Goal: Transaction & Acquisition: Purchase product/service

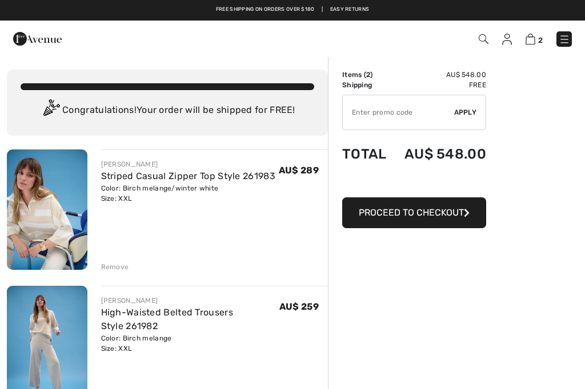
click at [9, 387] on img at bounding box center [47, 346] width 81 height 120
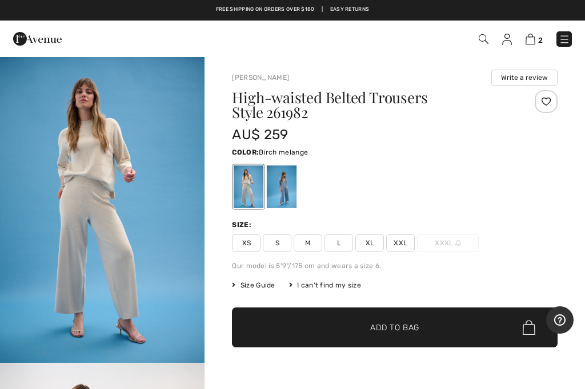
click at [534, 38] on img at bounding box center [530, 39] width 10 height 11
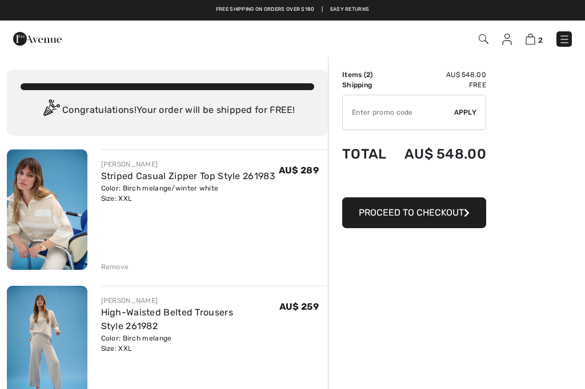
click at [466, 214] on icon "button" at bounding box center [467, 212] width 6 height 9
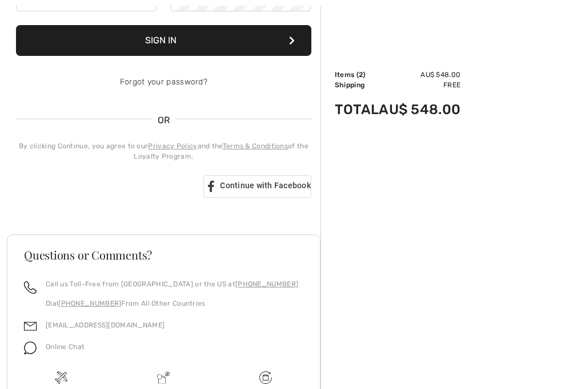
click at [259, 187] on span "Continue with Facebook" at bounding box center [265, 185] width 91 height 9
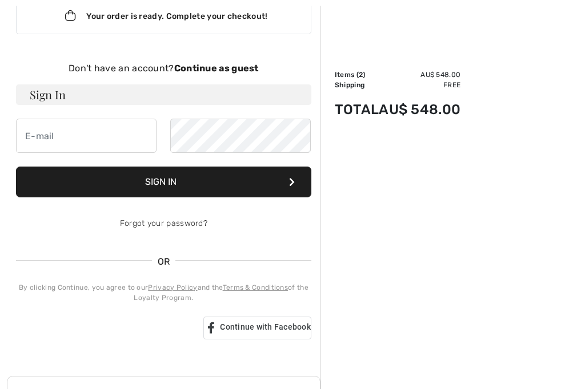
scroll to position [86, 0]
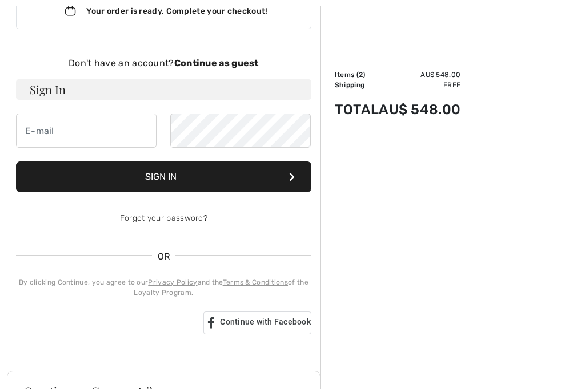
click at [229, 62] on strong "Continue as guest" at bounding box center [216, 63] width 85 height 11
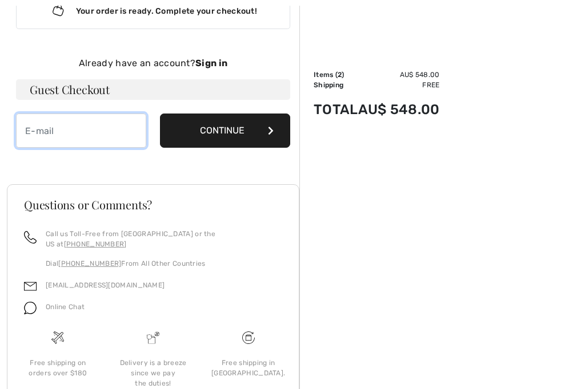
click at [101, 126] on input "email" at bounding box center [81, 131] width 130 height 34
type input "lovetthome@bigpond.com"
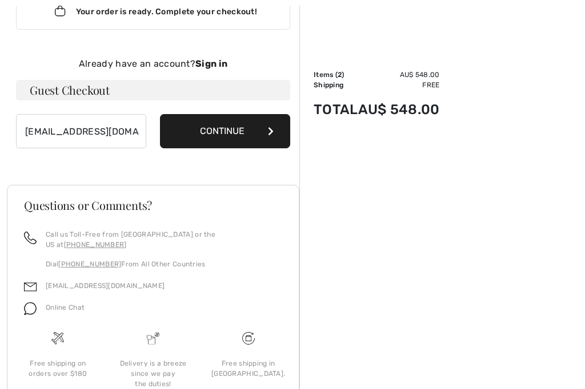
click at [263, 131] on button "Continue" at bounding box center [225, 131] width 130 height 34
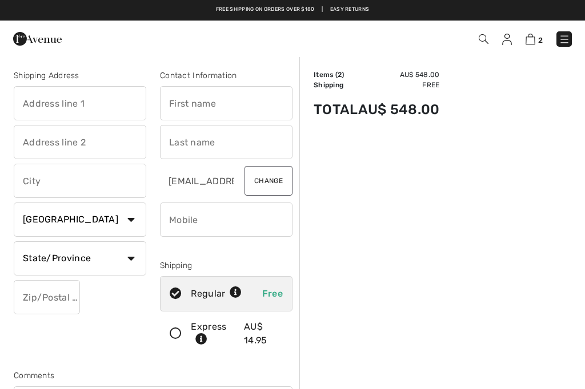
click at [115, 98] on input "text" at bounding box center [80, 103] width 132 height 34
type input "[STREET_ADDRESS][PERSON_NAME]"
type input "Leabrook"
select select "AU"
type input "5068"
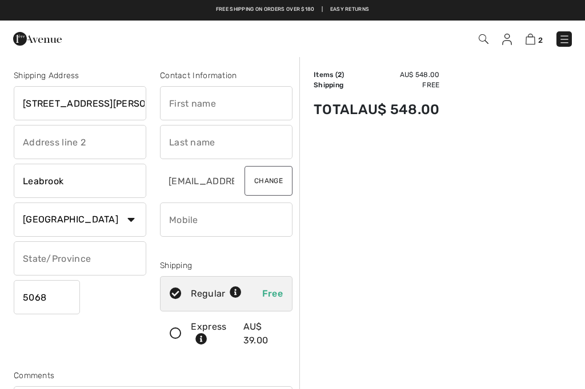
type input "Judy"
type input "Lovett"
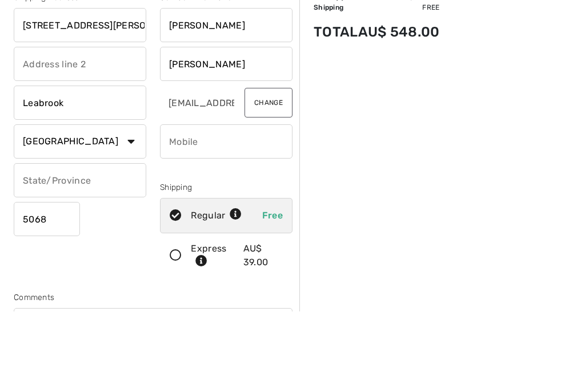
click at [258, 203] on input "phone" at bounding box center [226, 220] width 132 height 34
type input "0419842374"
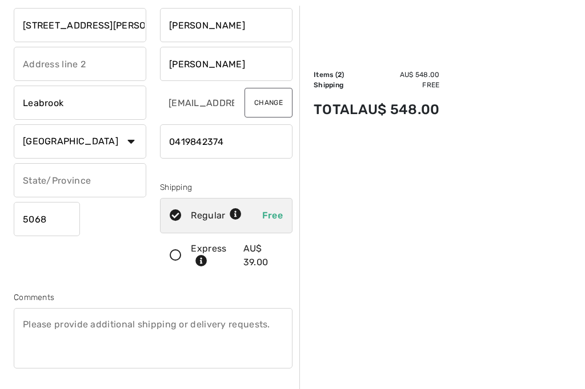
click at [129, 182] on input "text" at bounding box center [80, 180] width 132 height 34
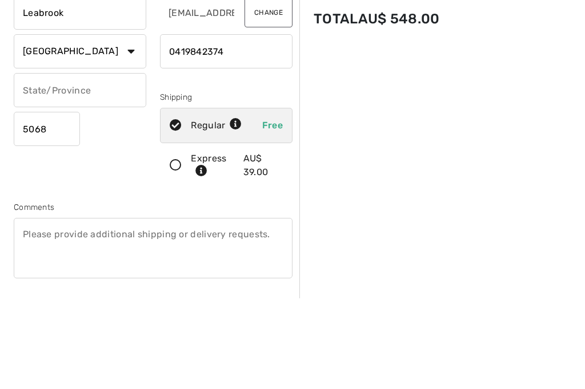
type input "SA"
type input "5068"
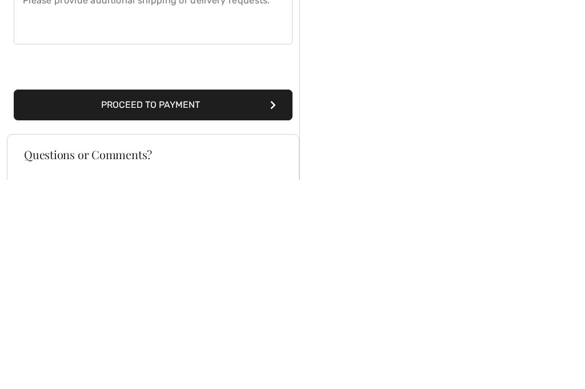
scroll to position [196, 0]
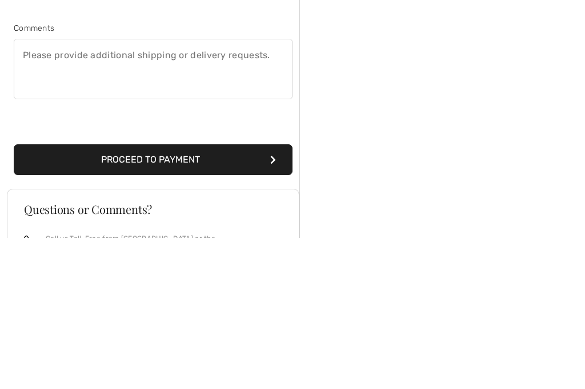
click at [134, 191] on textarea at bounding box center [153, 221] width 279 height 61
type textarea "If out please leave on front veranday"
click at [256, 296] on button "Proceed to Payment" at bounding box center [153, 311] width 279 height 31
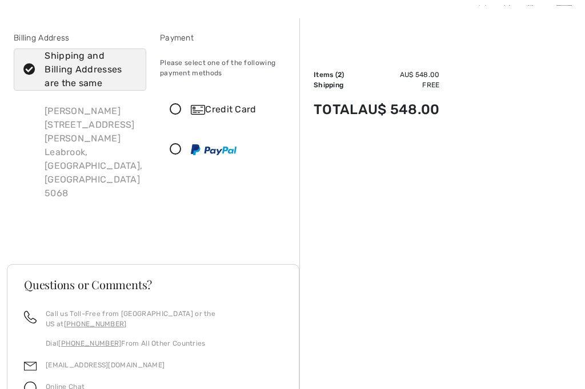
scroll to position [40, 0]
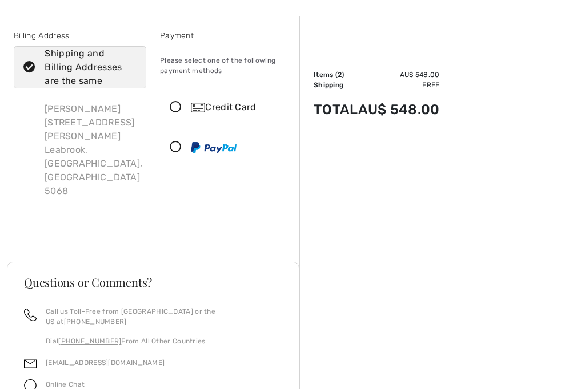
click at [178, 106] on icon at bounding box center [175, 108] width 30 height 12
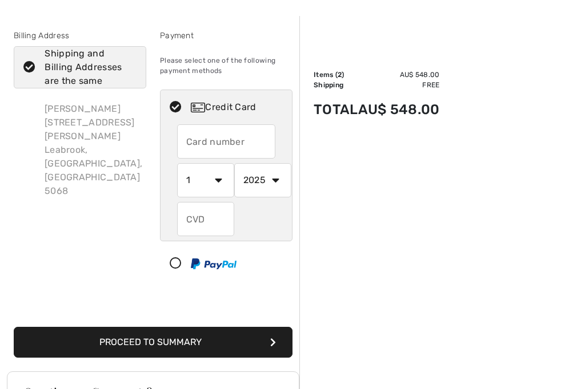
click at [252, 139] on input "text" at bounding box center [226, 141] width 99 height 34
type input "4557016902959365"
select select "9"
select select "2027"
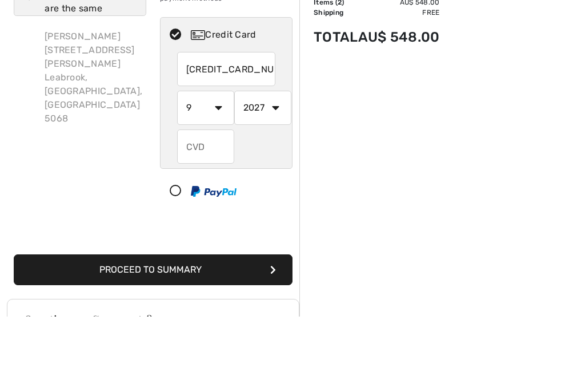
click at [216, 202] on input "text" at bounding box center [205, 219] width 57 height 34
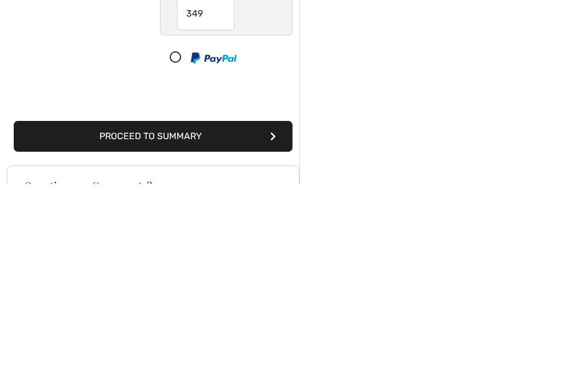
type input "349"
click at [267, 327] on button "Proceed to Summary" at bounding box center [153, 342] width 279 height 31
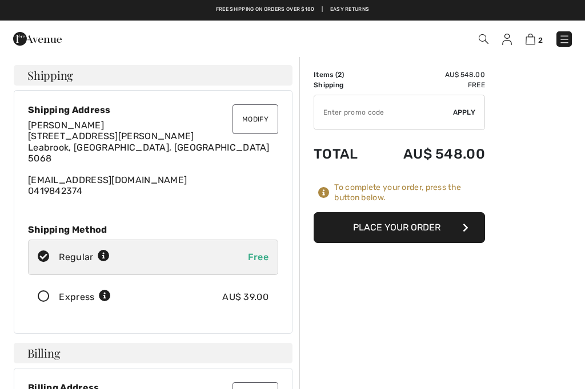
click at [435, 233] on button "Place Your Order" at bounding box center [399, 227] width 171 height 31
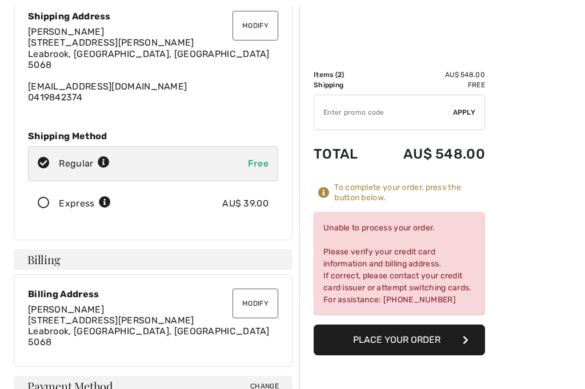
scroll to position [99, 0]
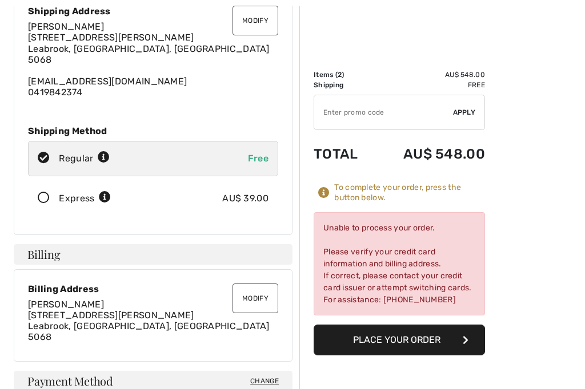
click at [439, 346] on button "Place Your Order" at bounding box center [399, 340] width 171 height 31
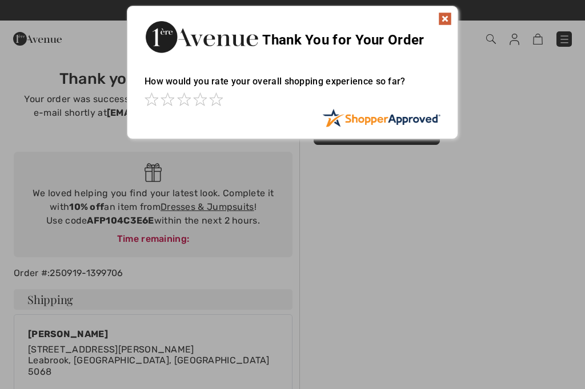
click at [451, 20] on img at bounding box center [445, 19] width 14 height 14
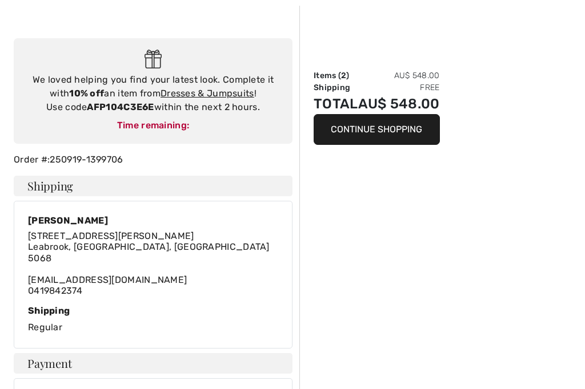
scroll to position [113, 0]
